Goal: Task Accomplishment & Management: Manage account settings

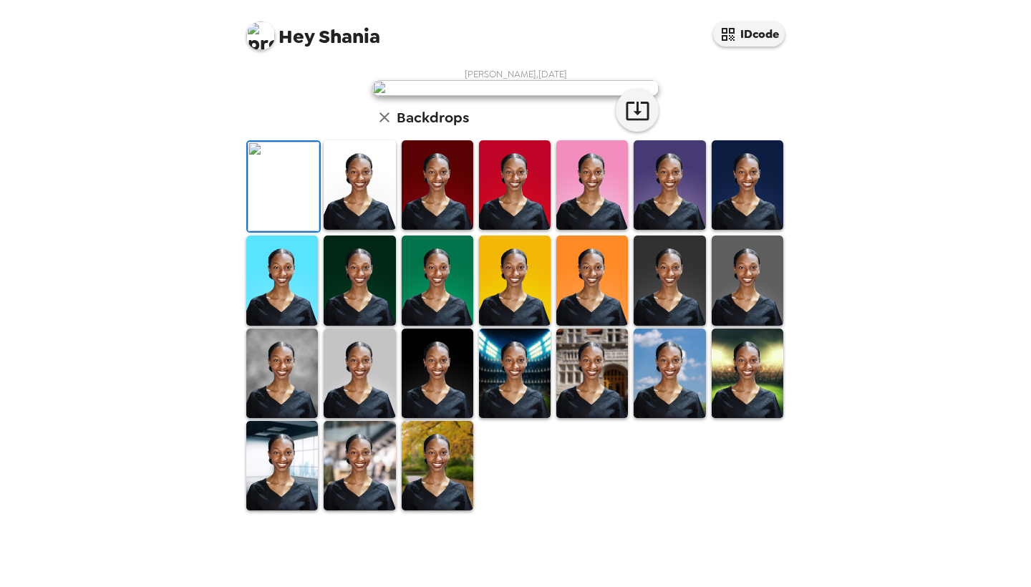
click at [770, 325] on img at bounding box center [748, 281] width 72 height 90
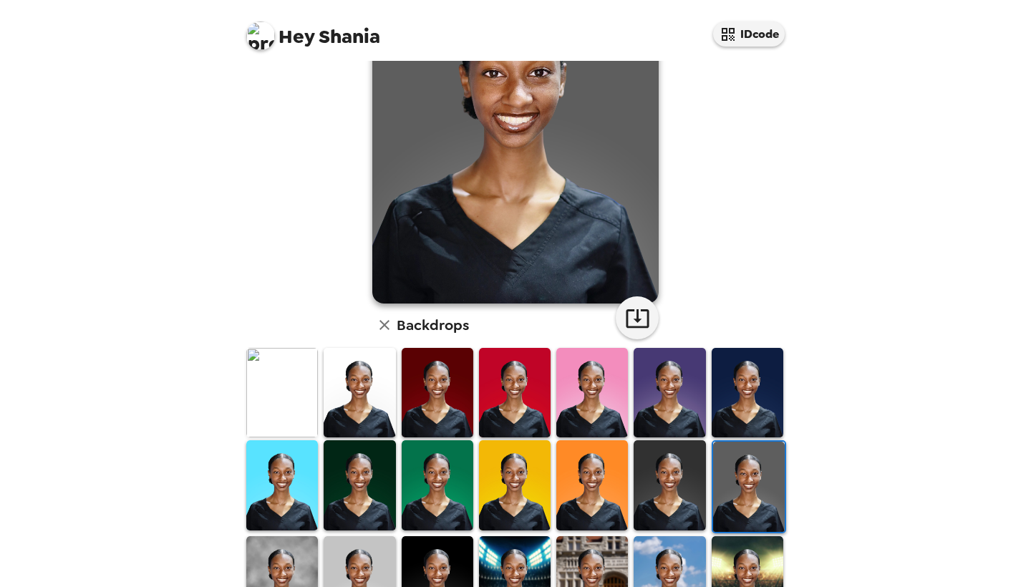
scroll to position [149, 0]
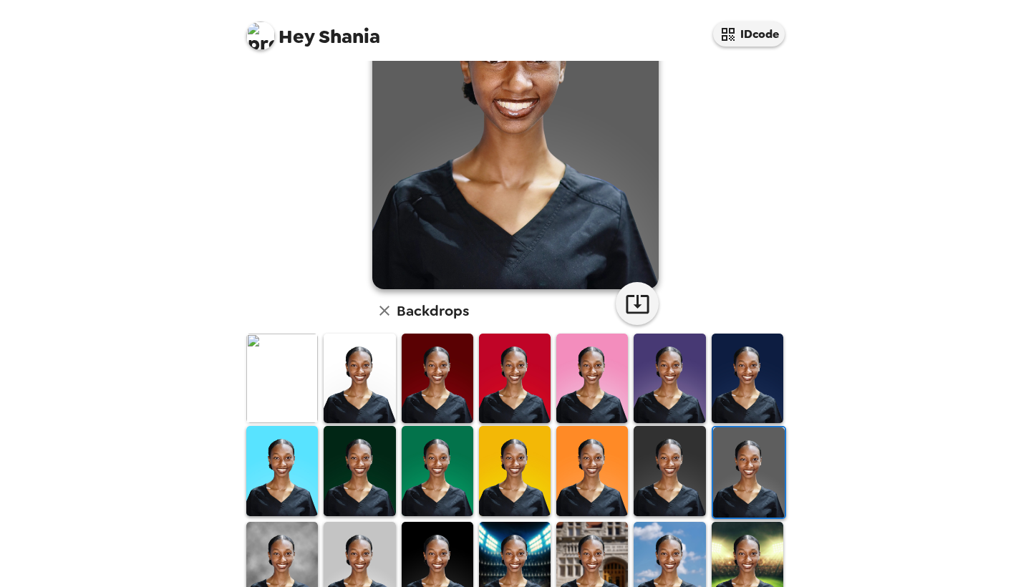
click at [677, 508] on img at bounding box center [670, 471] width 72 height 90
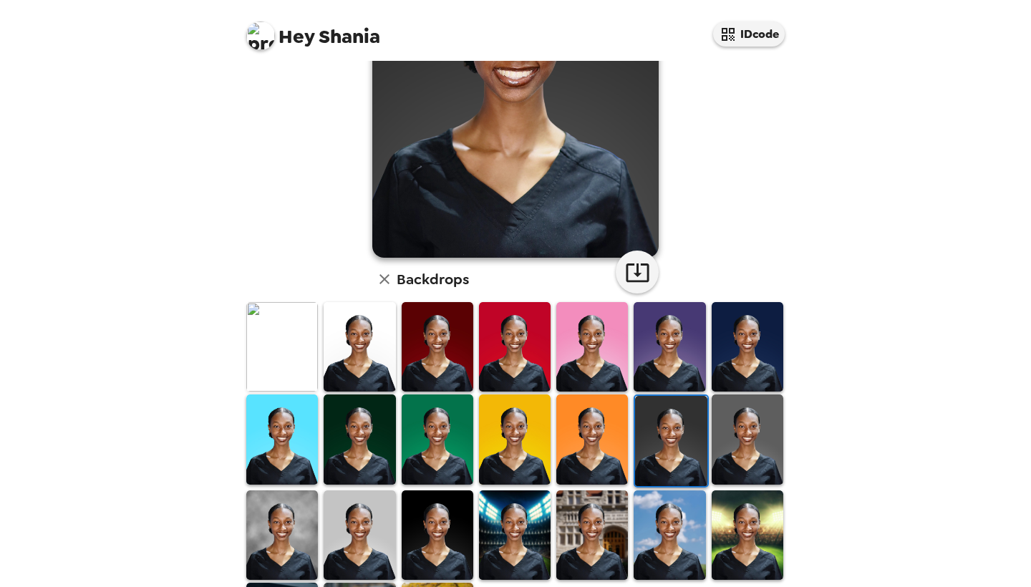
scroll to position [188, 0]
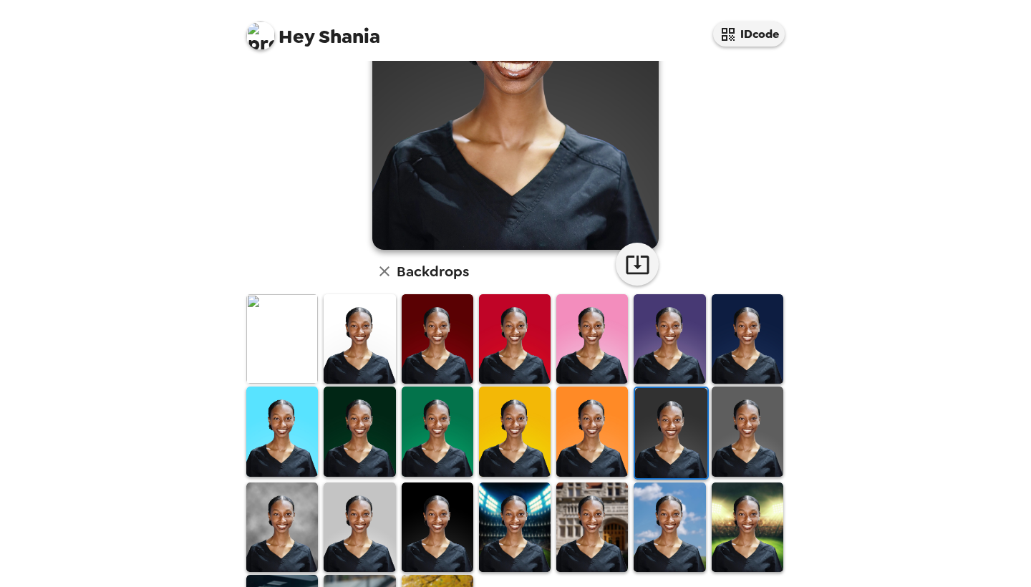
click at [286, 537] on img at bounding box center [282, 528] width 72 height 90
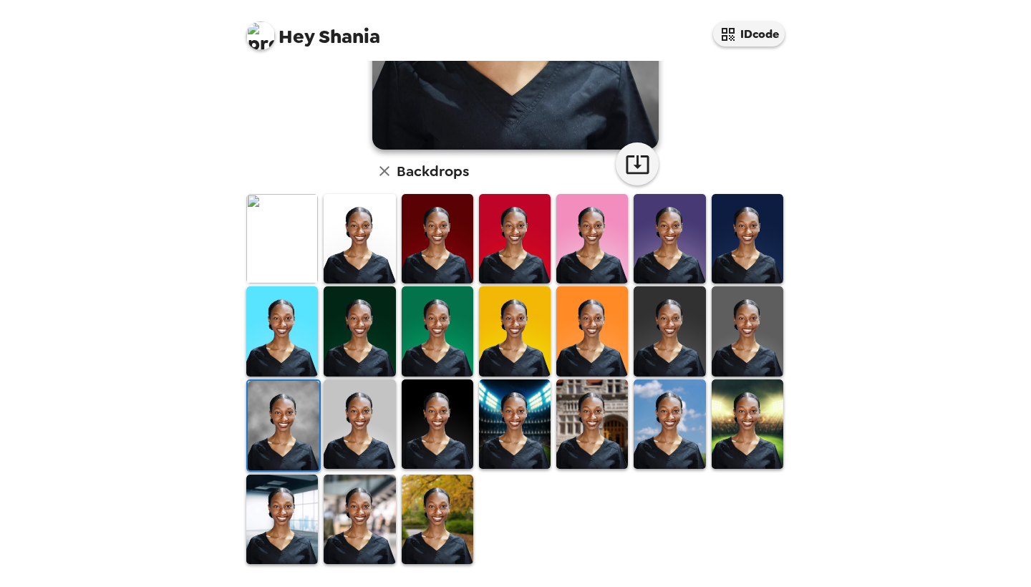
scroll to position [289, 0]
click at [375, 508] on img at bounding box center [360, 520] width 72 height 90
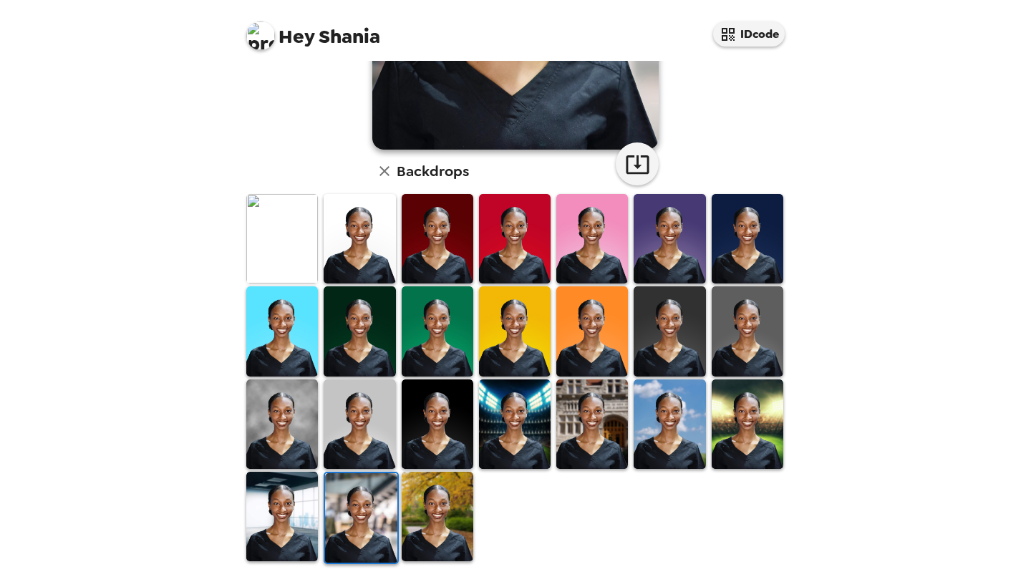
scroll to position [286, 0]
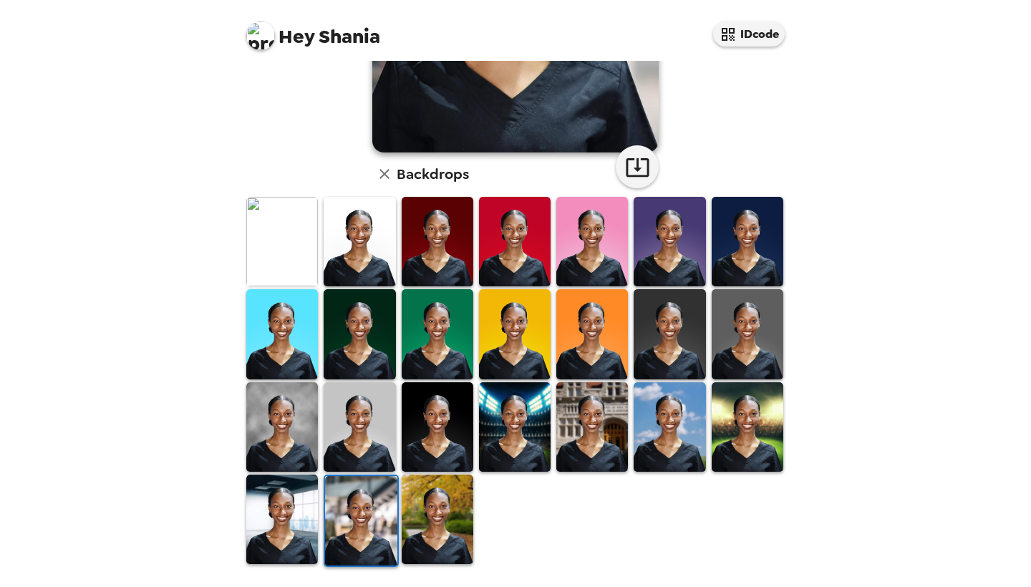
click at [352, 445] on img at bounding box center [360, 427] width 72 height 90
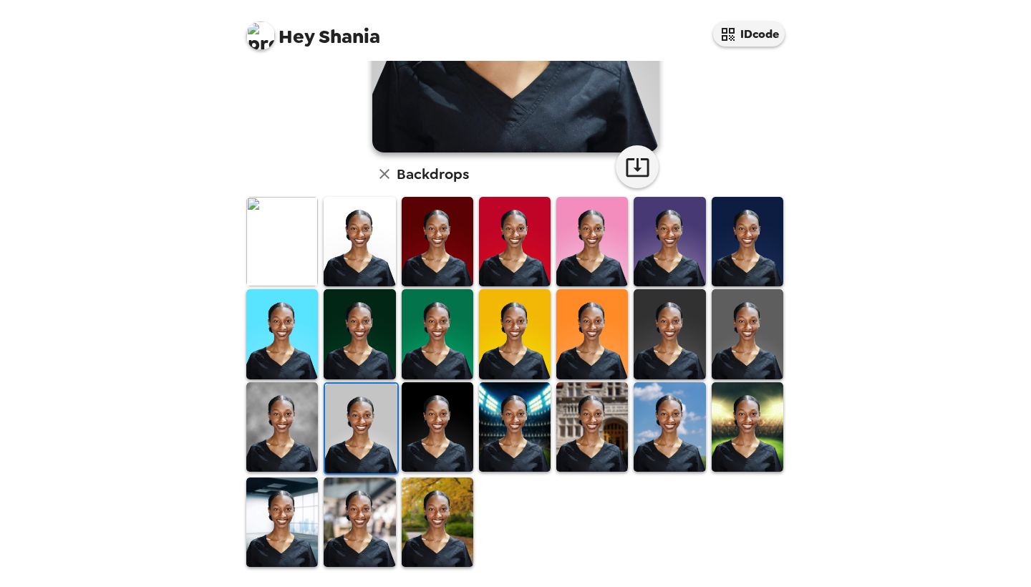
click at [279, 438] on img at bounding box center [282, 427] width 72 height 90
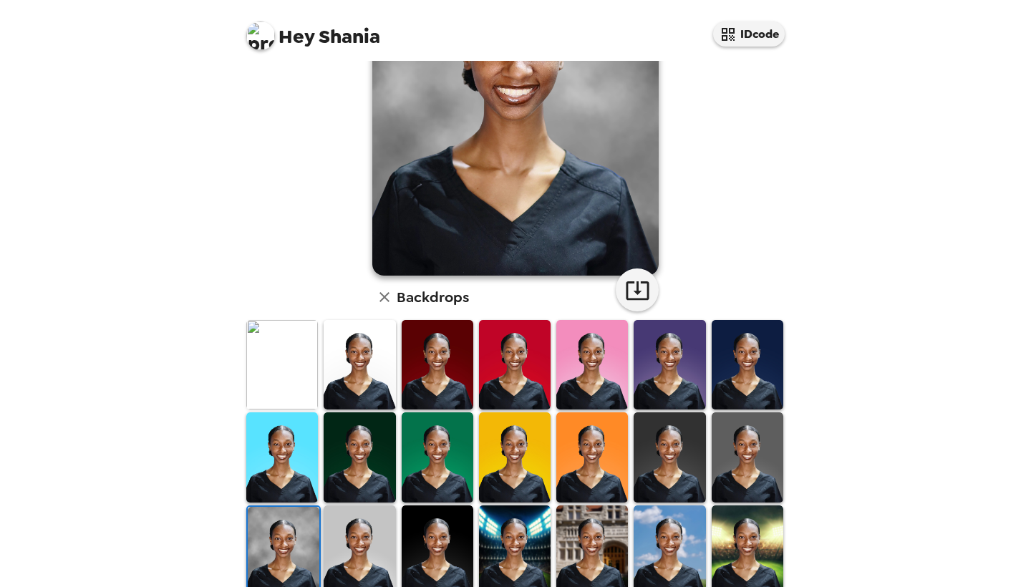
scroll to position [163, 0]
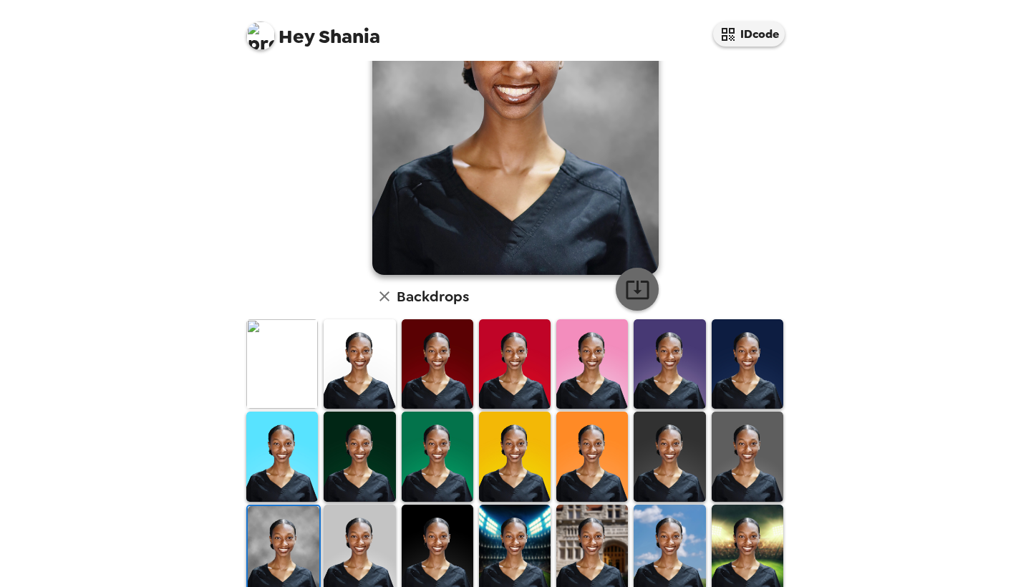
click at [647, 291] on icon "button" at bounding box center [637, 289] width 25 height 25
click at [744, 460] on img at bounding box center [748, 457] width 72 height 90
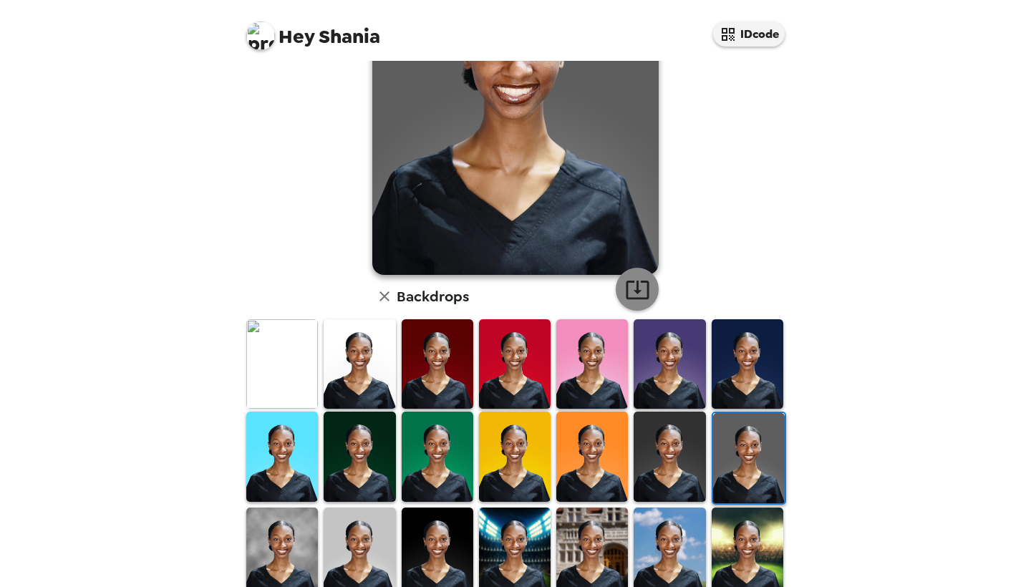
click at [637, 278] on icon "button" at bounding box center [637, 289] width 25 height 25
click at [594, 361] on img at bounding box center [592, 364] width 72 height 90
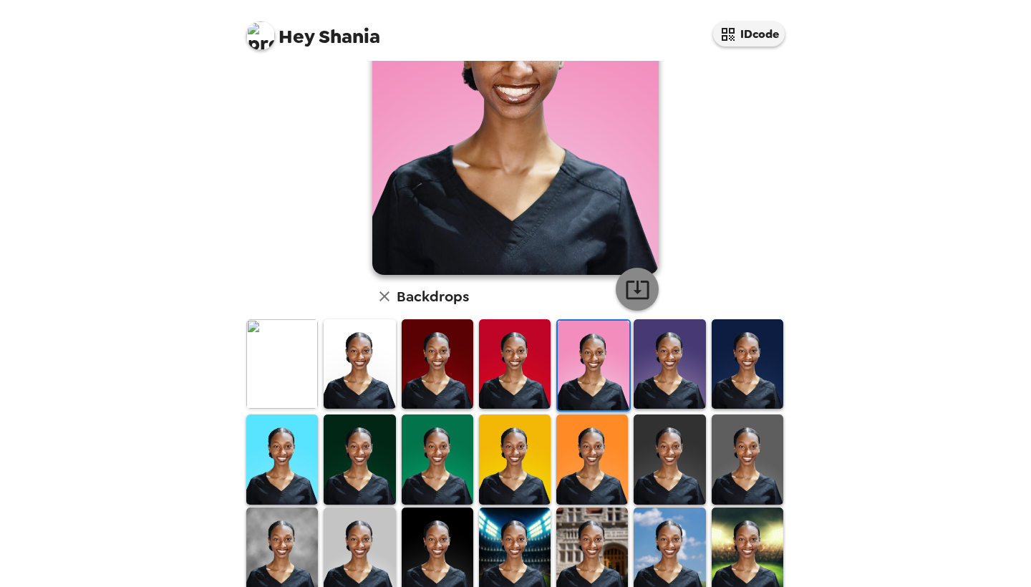
click at [640, 284] on icon "button" at bounding box center [637, 289] width 25 height 25
click at [756, 354] on img at bounding box center [748, 364] width 72 height 90
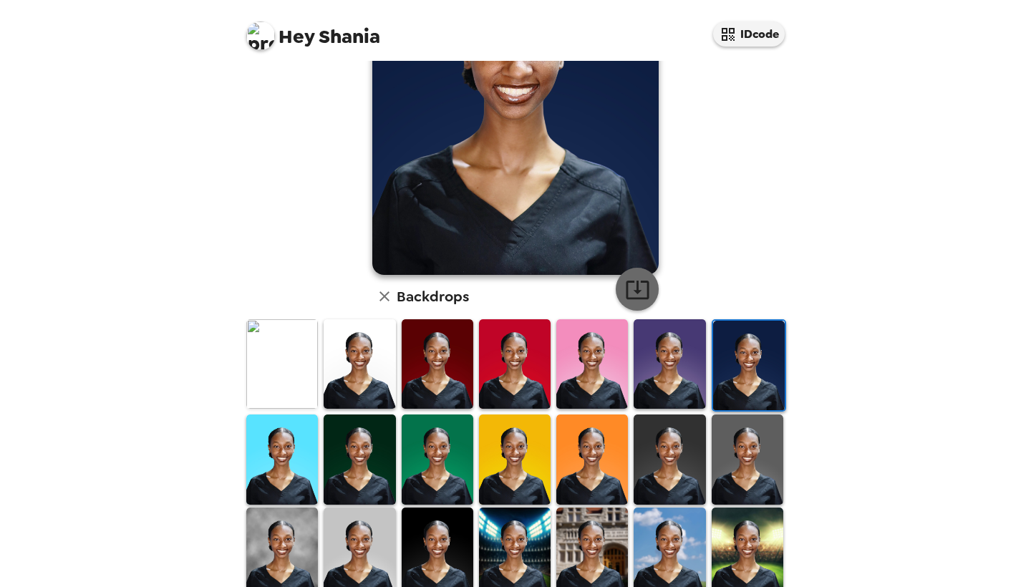
click at [639, 274] on button "button" at bounding box center [637, 289] width 43 height 43
click at [673, 349] on img at bounding box center [670, 364] width 72 height 90
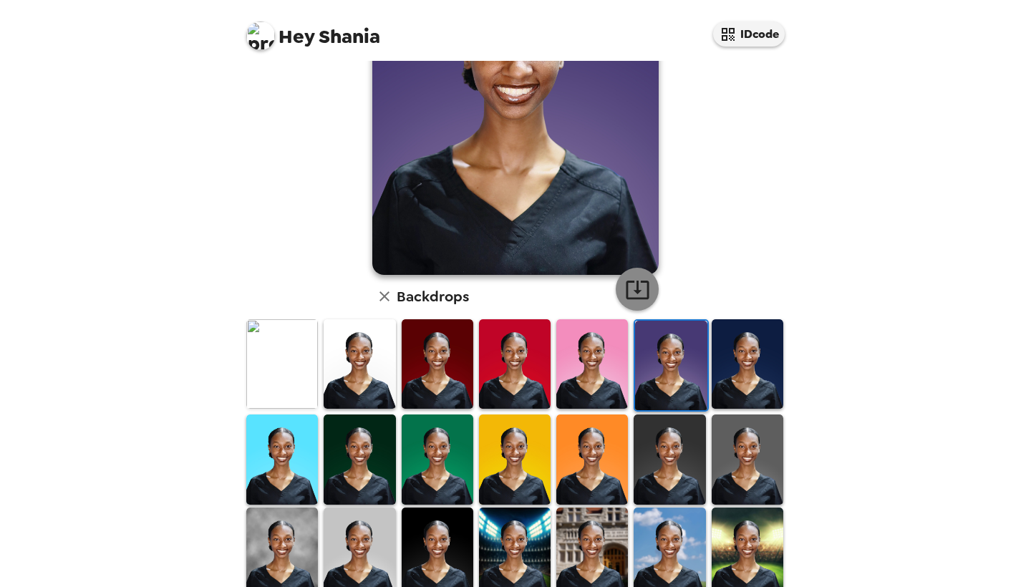
click at [642, 293] on icon "button" at bounding box center [637, 289] width 25 height 25
click at [511, 360] on img at bounding box center [515, 364] width 72 height 90
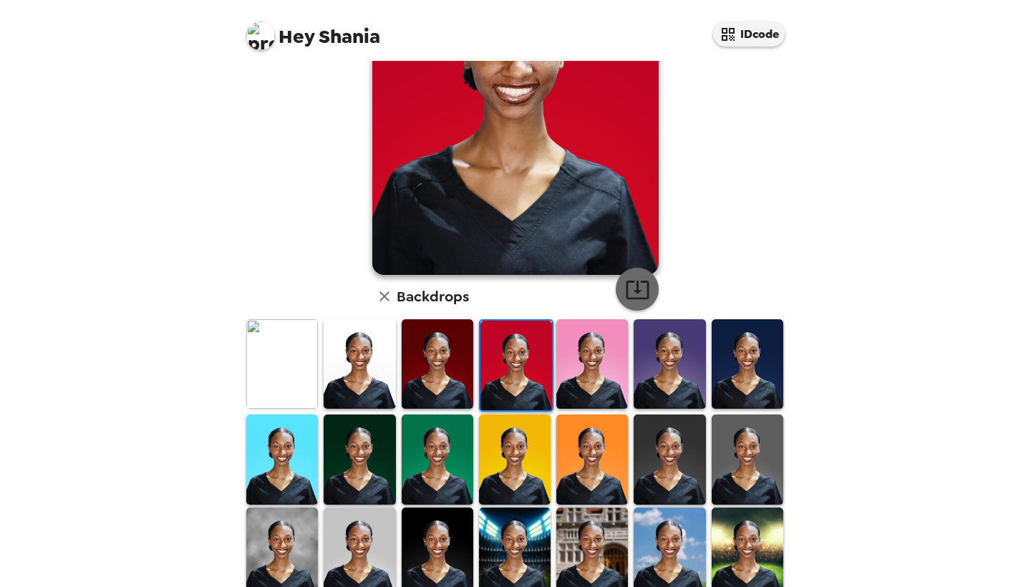
click at [642, 281] on icon "button" at bounding box center [637, 290] width 23 height 19
click at [476, 445] on div at bounding box center [514, 459] width 77 height 92
click at [515, 449] on img at bounding box center [515, 460] width 72 height 90
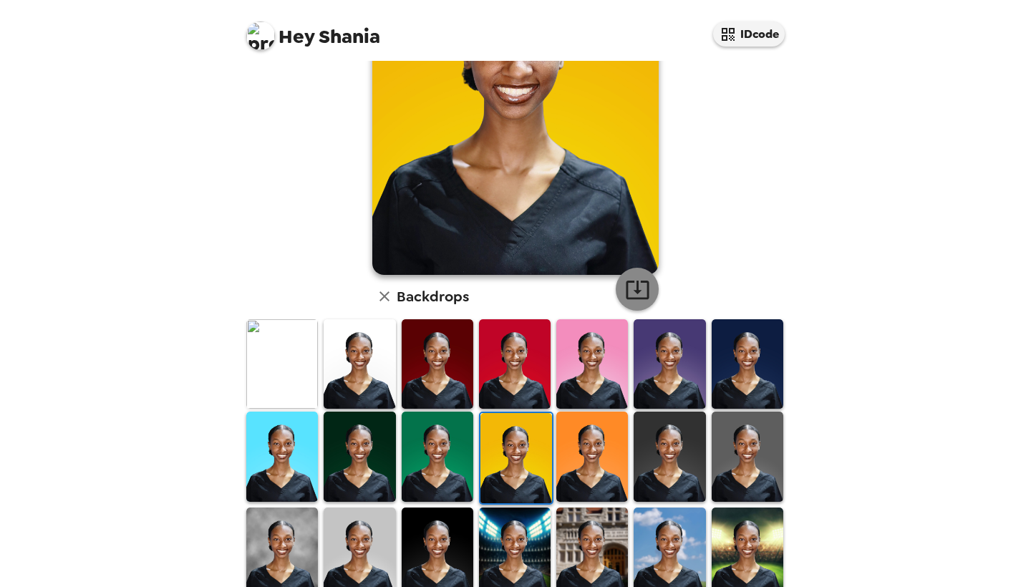
click at [636, 286] on icon "button" at bounding box center [637, 289] width 25 height 25
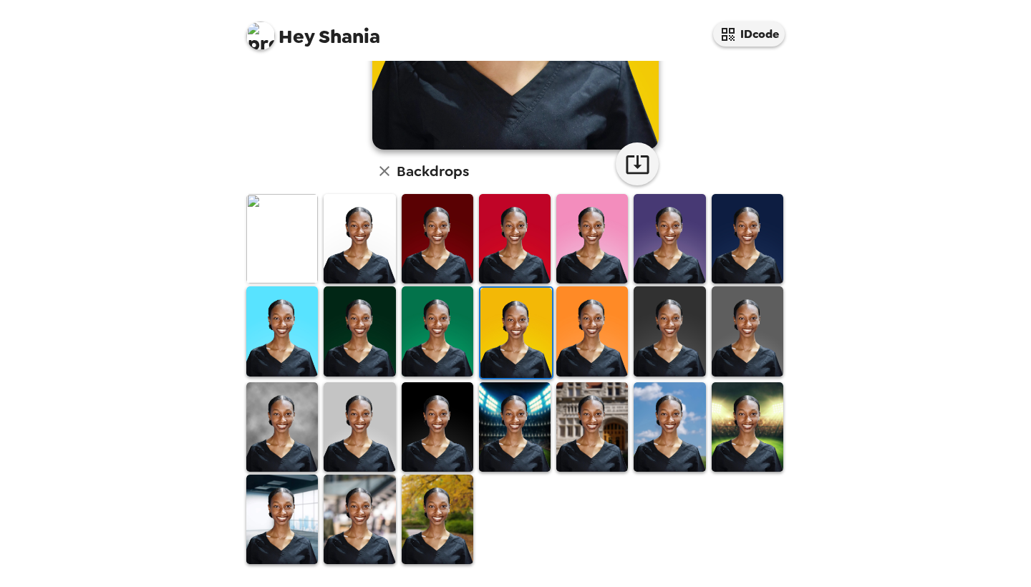
click at [373, 430] on img at bounding box center [360, 427] width 72 height 90
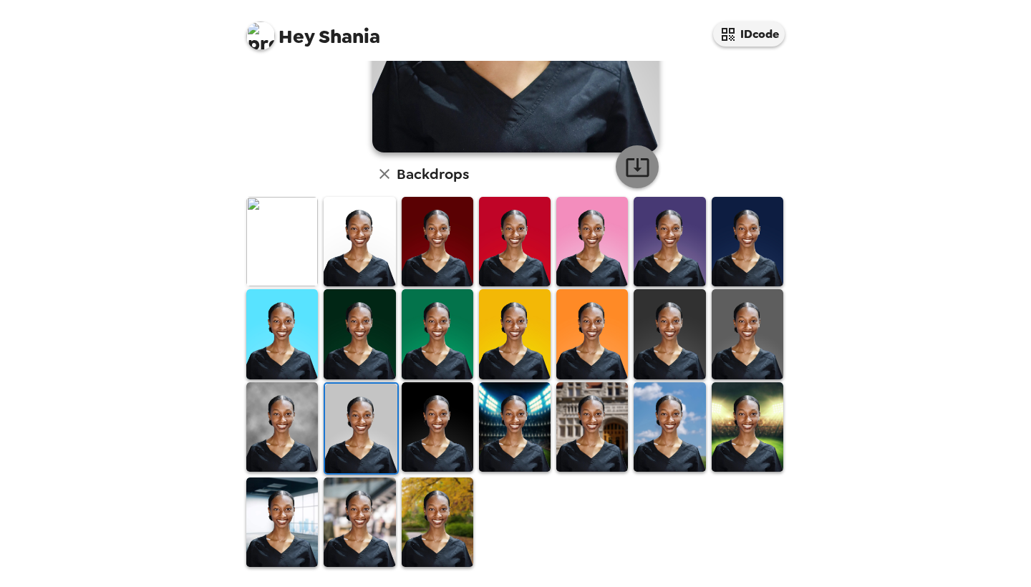
click at [640, 167] on icon "button" at bounding box center [637, 167] width 25 height 25
